Goal: Task Accomplishment & Management: Manage account settings

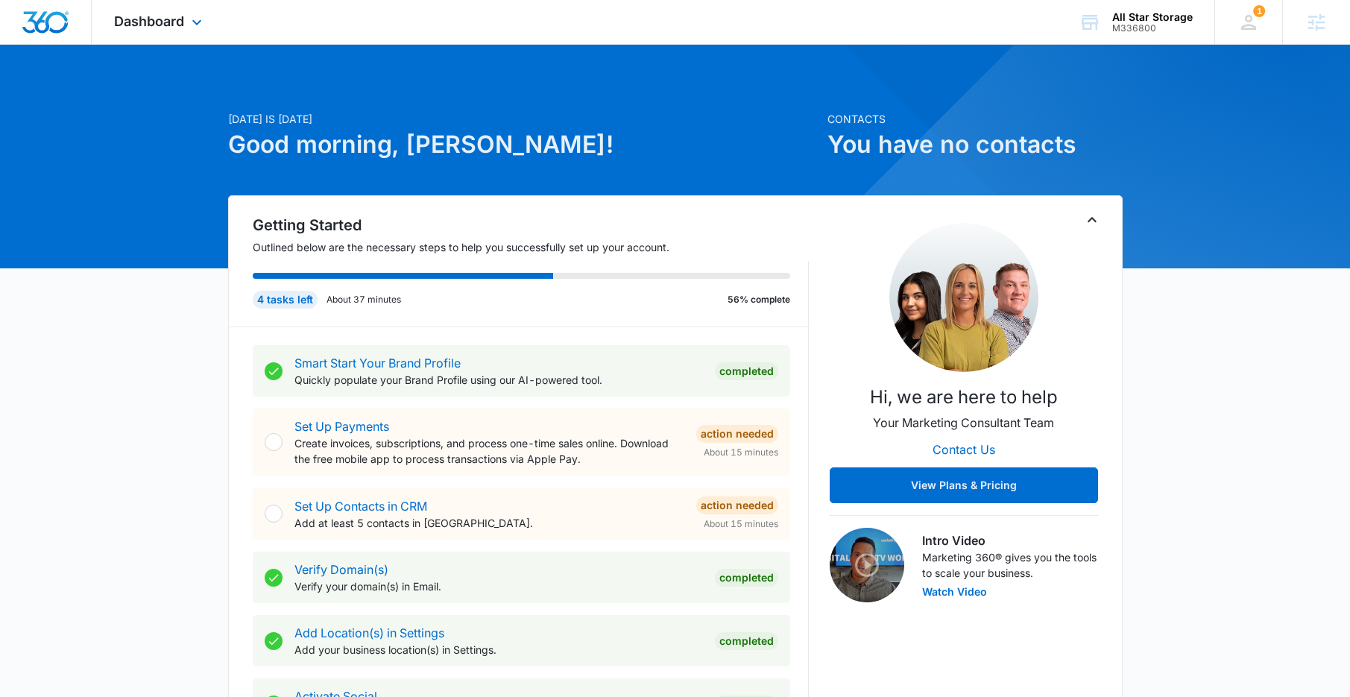
click at [157, 9] on div "Dashboard Apps Reputation Websites Forms CRM Email Social Shop Content Ads Inte…" at bounding box center [160, 22] width 136 height 44
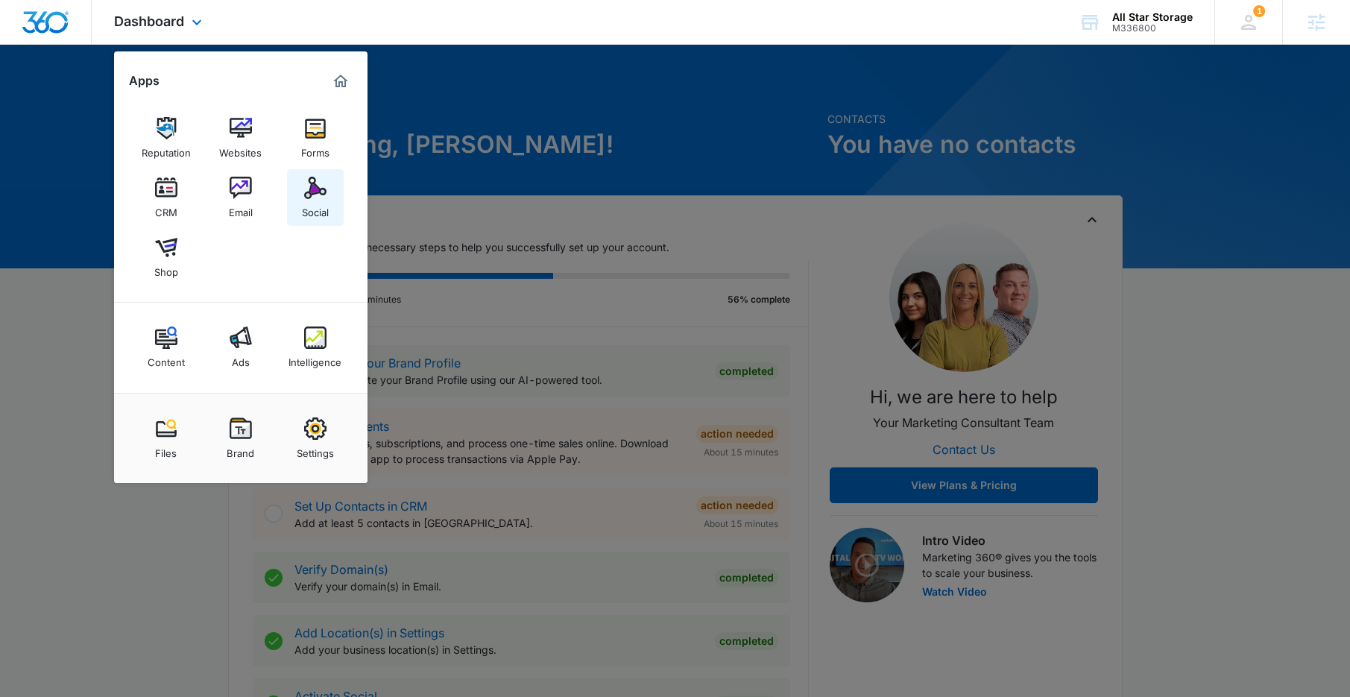
click at [322, 195] on img at bounding box center [315, 188] width 22 height 22
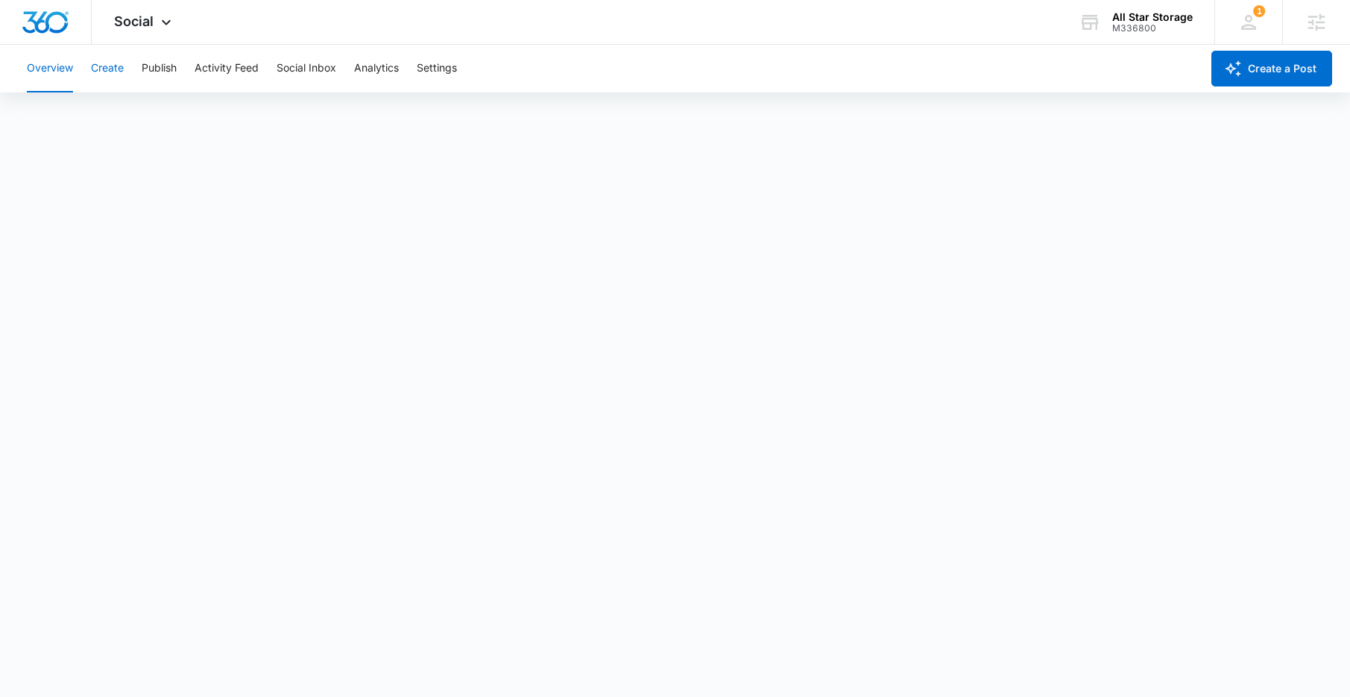
click at [110, 60] on button "Create" at bounding box center [107, 69] width 33 height 48
click at [144, 16] on span "Social" at bounding box center [134, 21] width 40 height 16
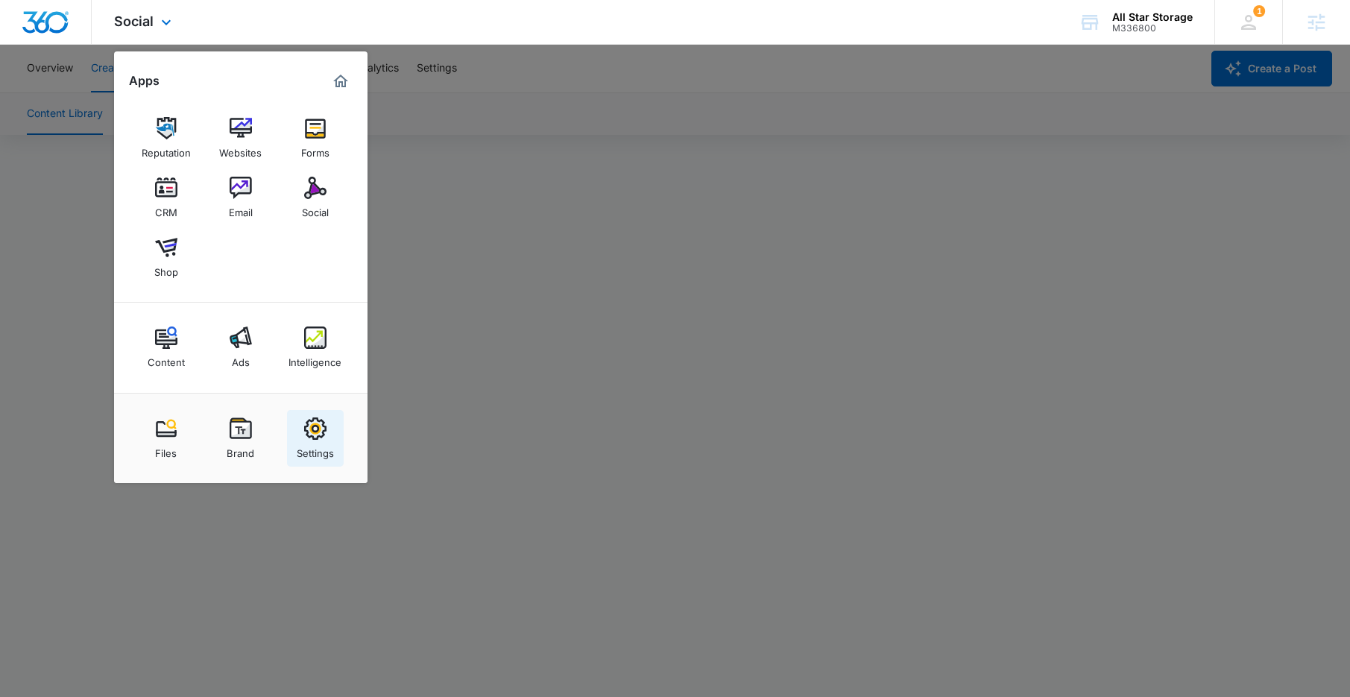
click at [319, 435] on img at bounding box center [315, 429] width 22 height 22
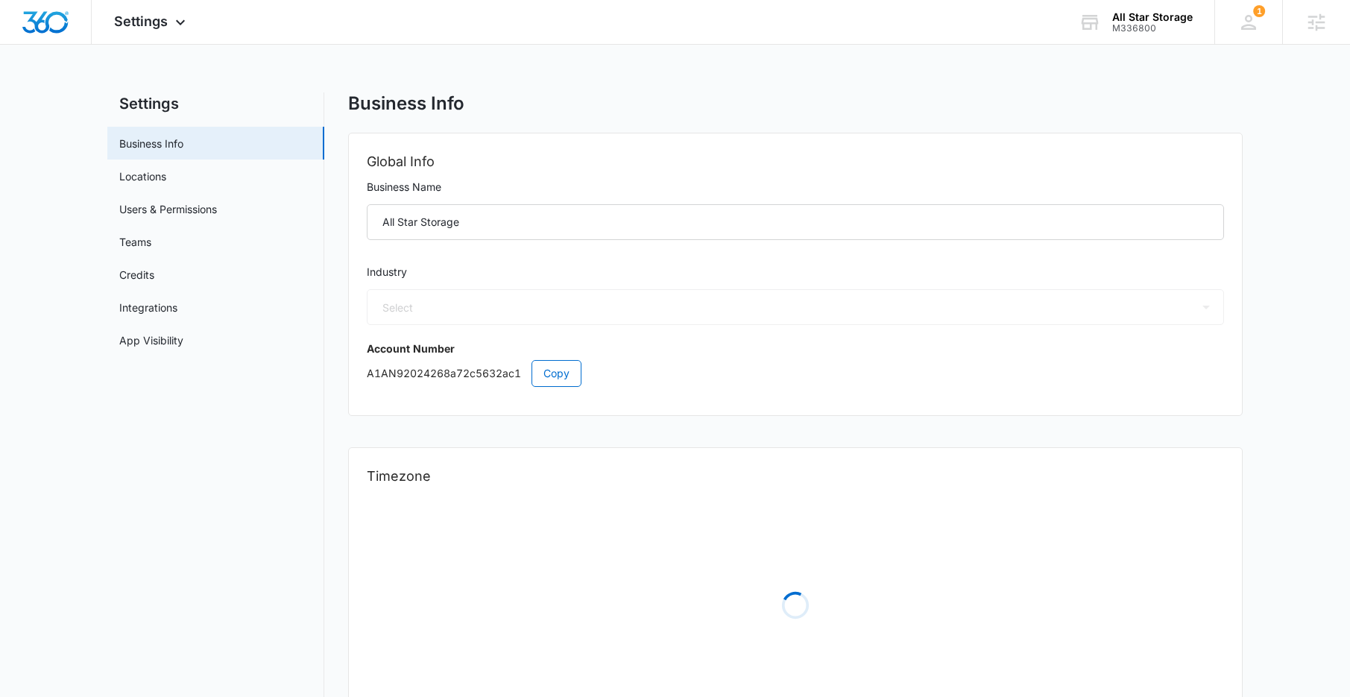
select select "53"
select select "US"
select select "America/[GEOGRAPHIC_DATA]"
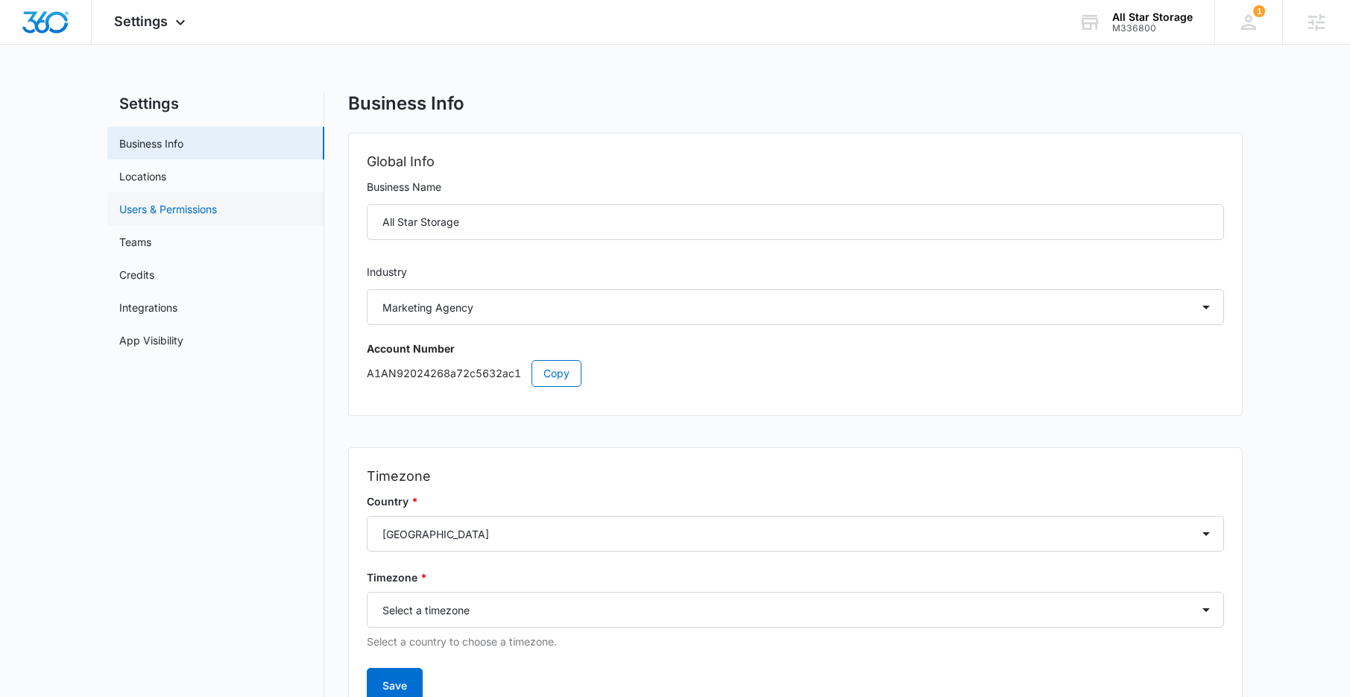
click at [188, 215] on link "Users & Permissions" at bounding box center [168, 209] width 98 height 16
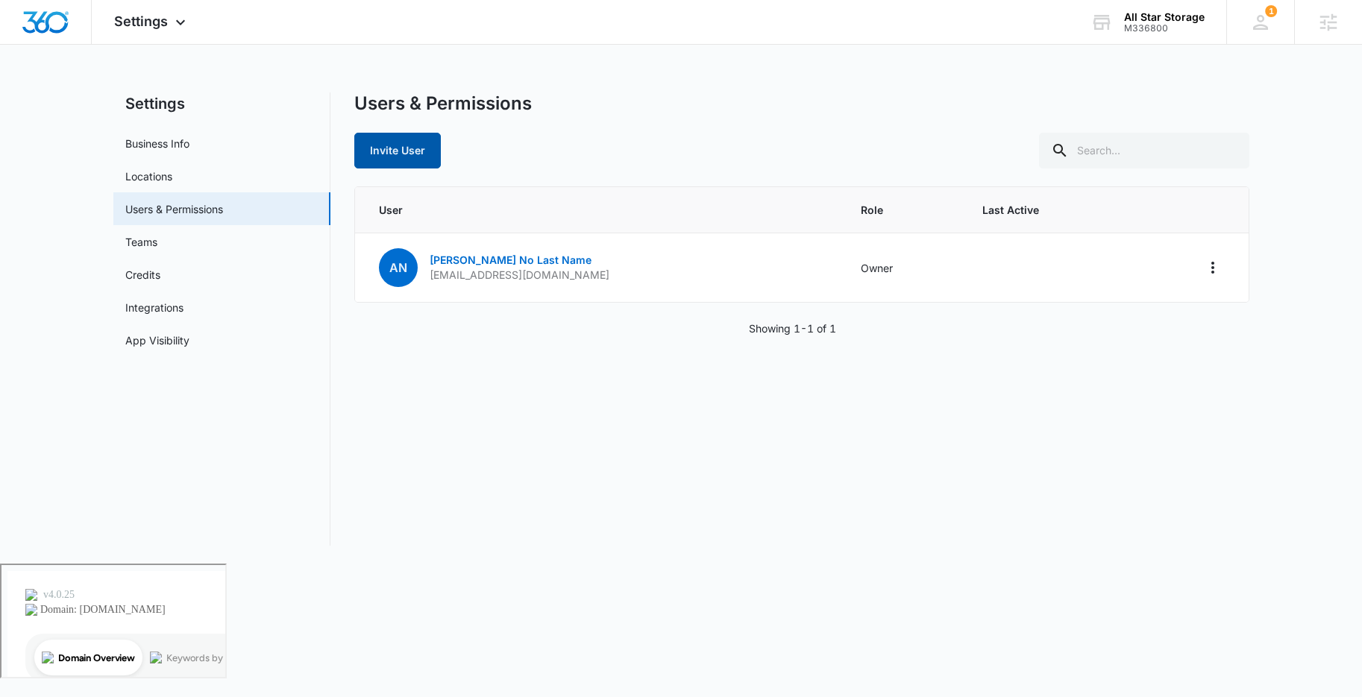
click at [415, 154] on button "Invite User" at bounding box center [397, 151] width 86 height 36
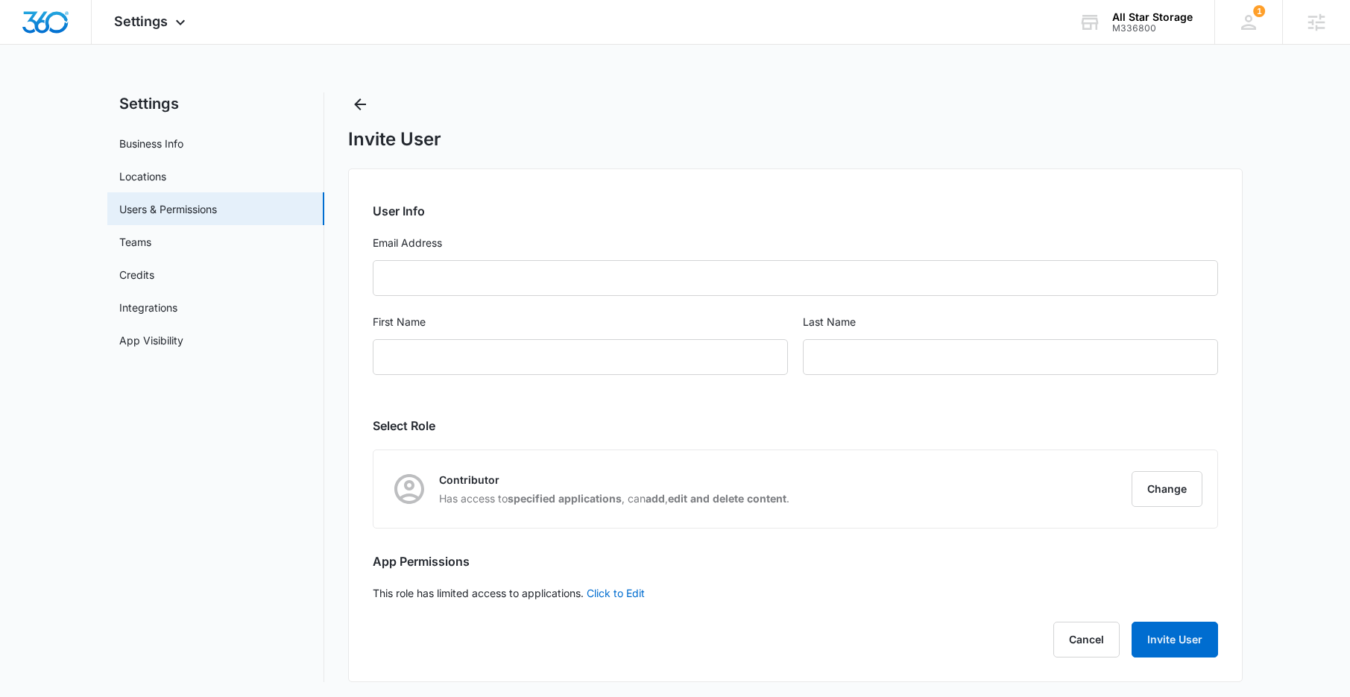
scroll to position [3, 0]
click at [133, 25] on span "Settings" at bounding box center [141, 21] width 54 height 16
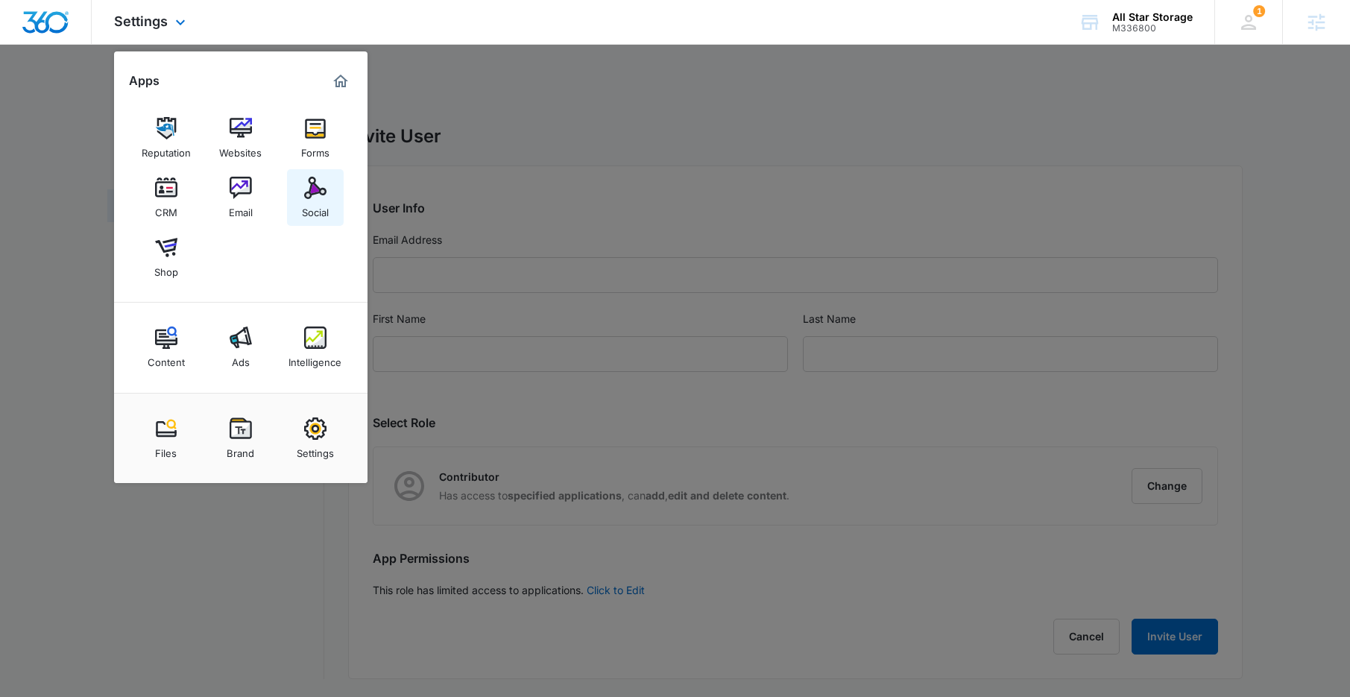
click at [312, 208] on div "Social" at bounding box center [315, 208] width 27 height 19
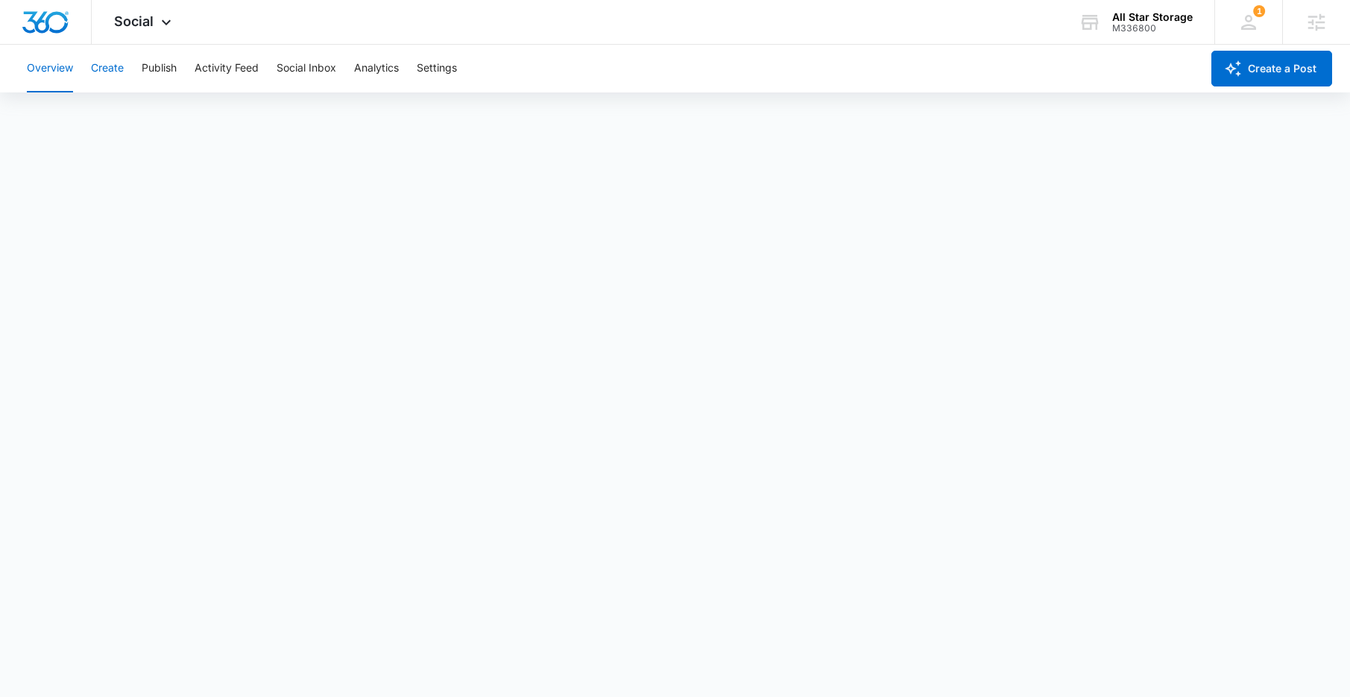
click at [115, 70] on button "Create" at bounding box center [107, 69] width 33 height 48
click at [141, 28] on span "Social" at bounding box center [134, 21] width 40 height 16
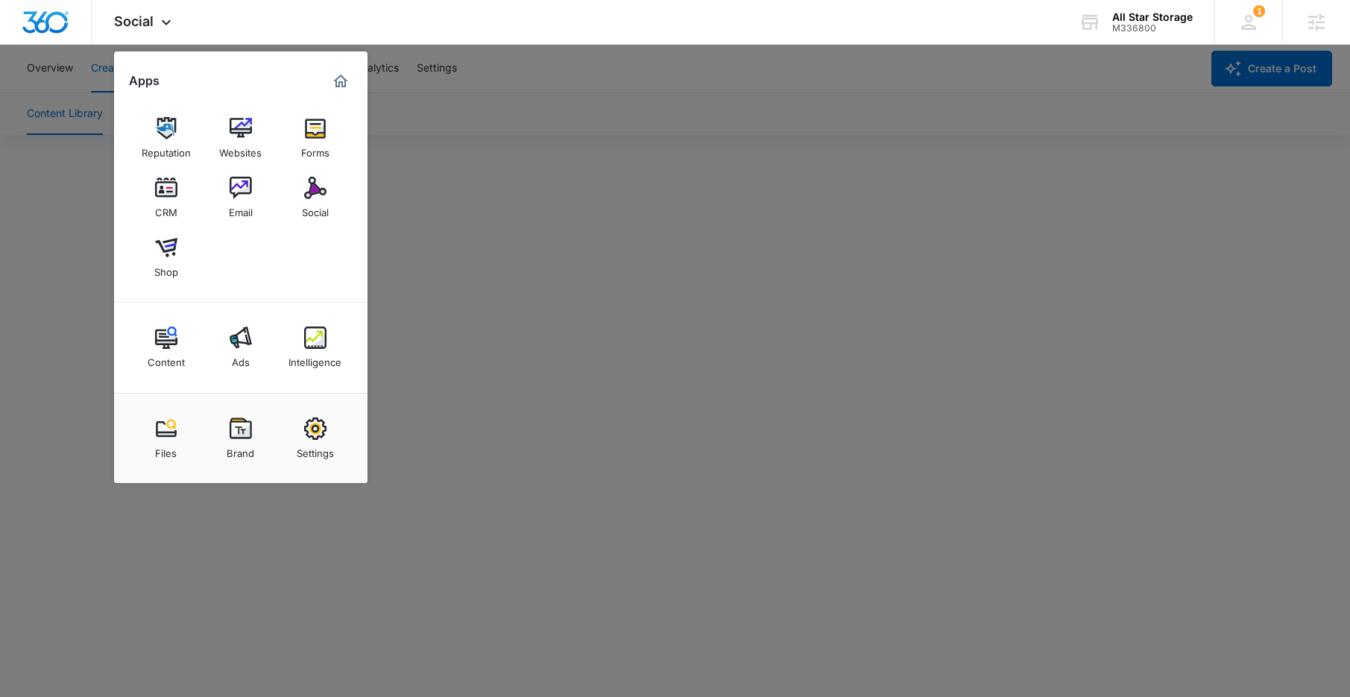
click at [59, 353] on div at bounding box center [675, 348] width 1350 height 697
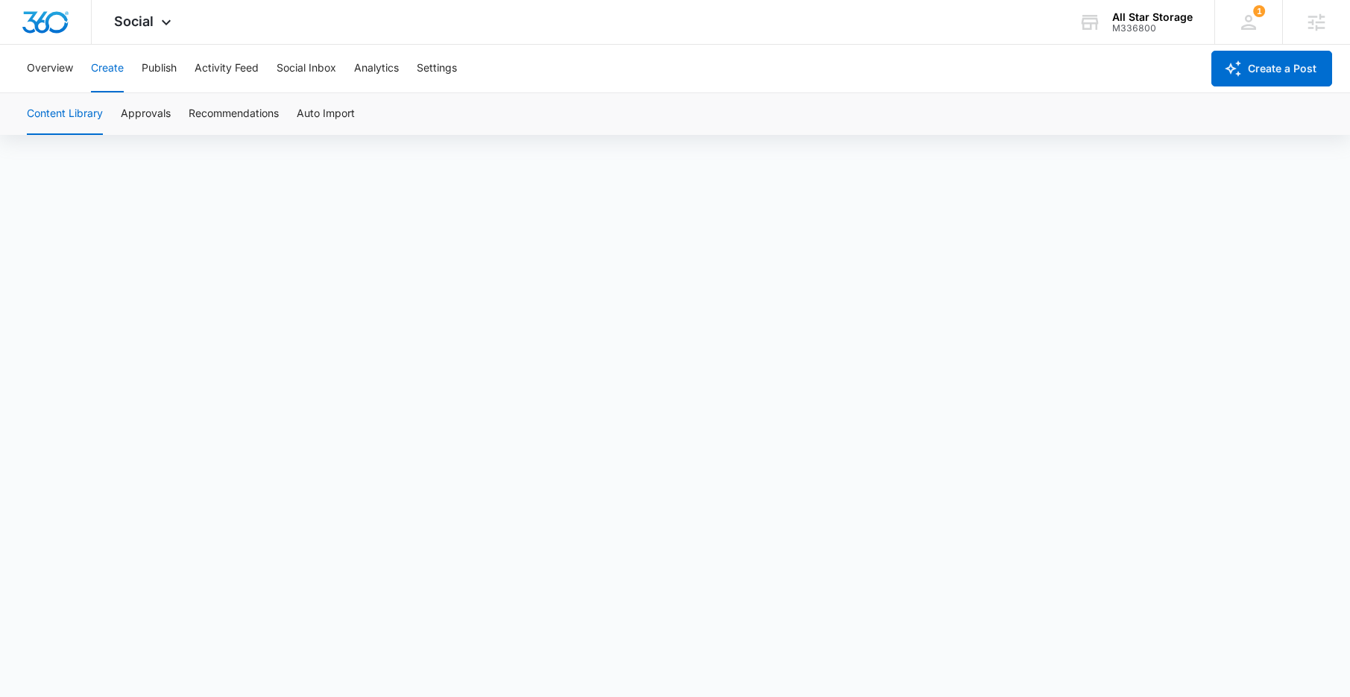
click at [114, 70] on button "Create" at bounding box center [107, 69] width 33 height 48
click at [1283, 72] on button "Create a Post" at bounding box center [1272, 69] width 121 height 36
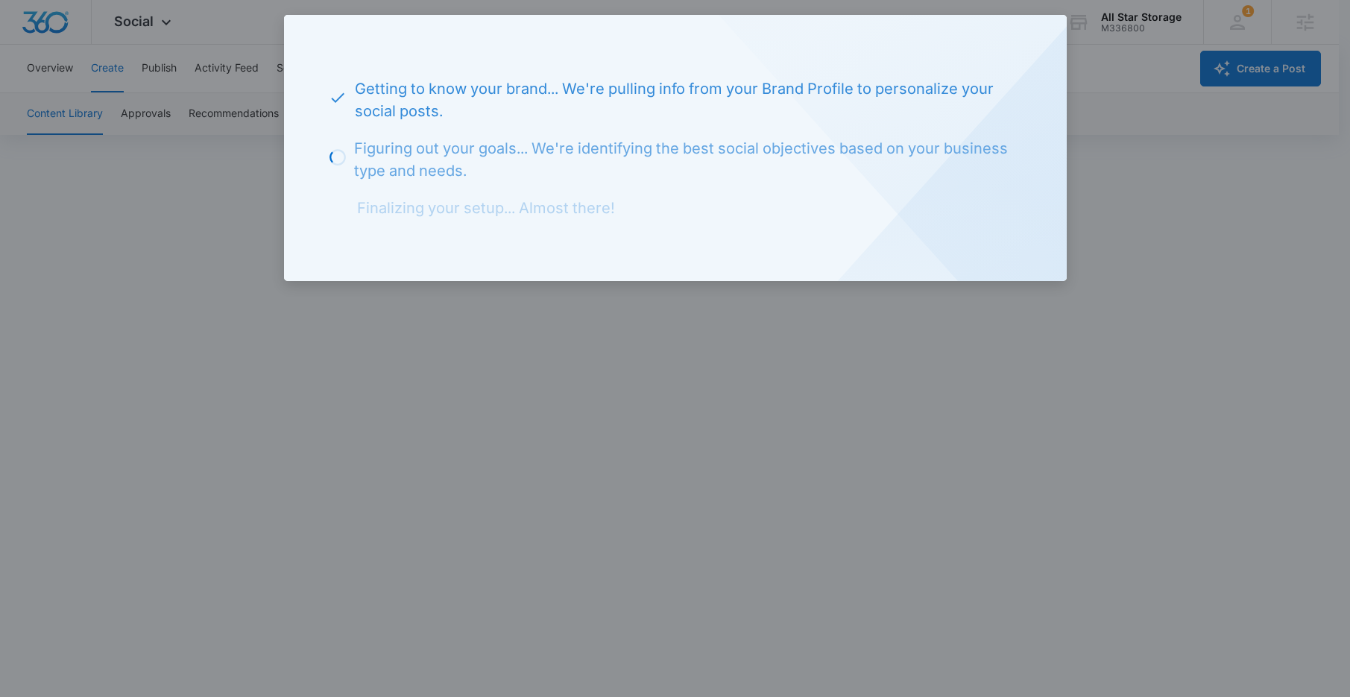
click at [979, 365] on div at bounding box center [675, 348] width 1350 height 697
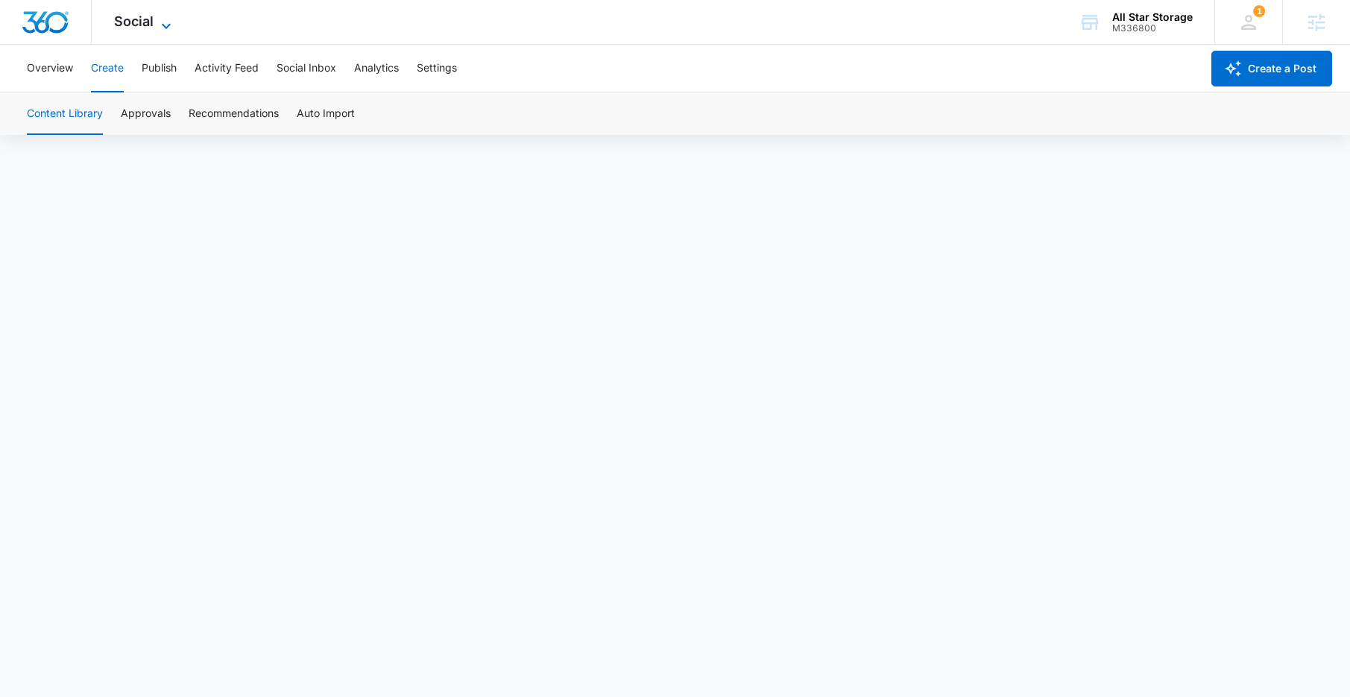
click at [151, 21] on span "Social" at bounding box center [134, 21] width 40 height 16
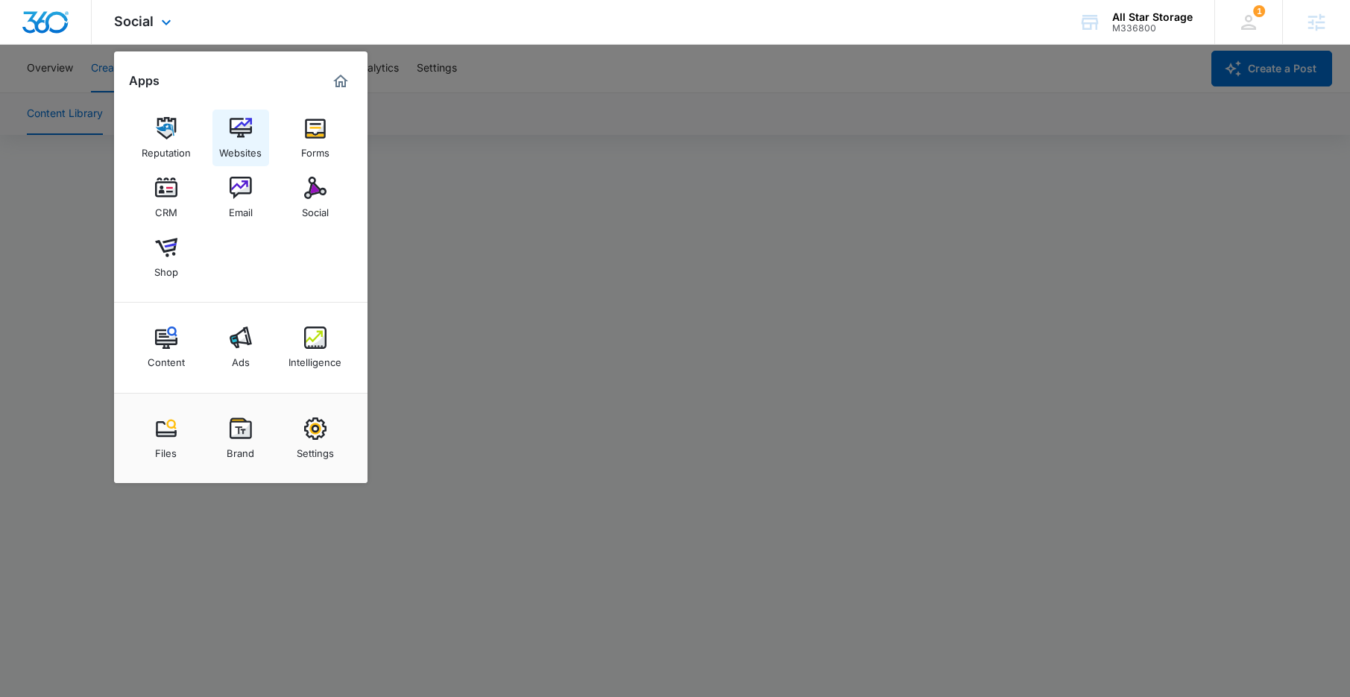
click at [242, 127] on img at bounding box center [241, 128] width 22 height 22
